Goal: Transaction & Acquisition: Purchase product/service

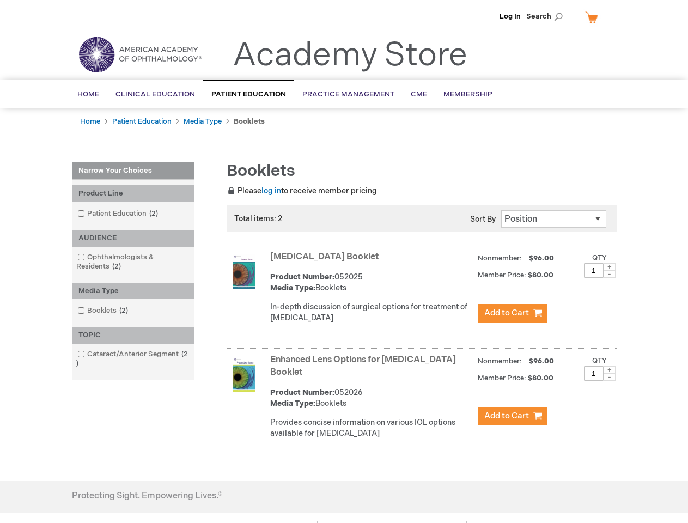
click at [547, 16] on span "Search" at bounding box center [546, 16] width 41 height 22
click at [133, 193] on div "Product Line" at bounding box center [133, 193] width 122 height 17
click at [133, 238] on div "AUDIENCE" at bounding box center [133, 238] width 122 height 17
click at [133, 291] on div "Media Type" at bounding box center [133, 291] width 122 height 17
click at [133, 335] on div "TOPIC" at bounding box center [133, 335] width 122 height 17
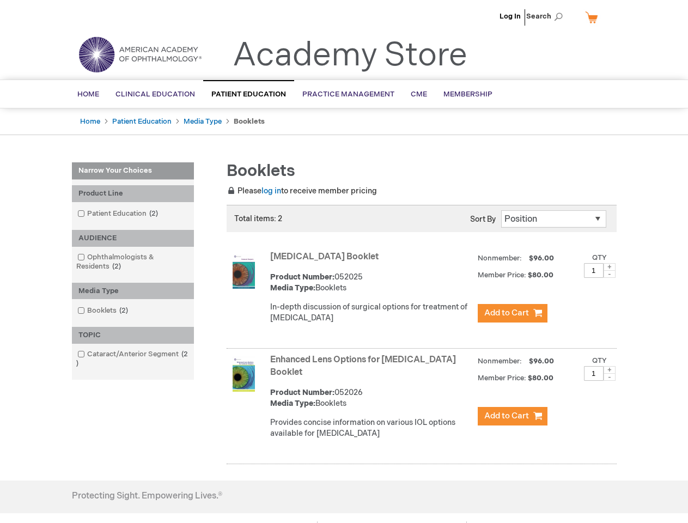
click at [609, 267] on span at bounding box center [609, 267] width 12 height 8
click at [609, 274] on span at bounding box center [609, 274] width 12 height 8
type input "1"
click at [609, 370] on span at bounding box center [609, 370] width 12 height 8
type input "2"
